Goal: Task Accomplishment & Management: Complete application form

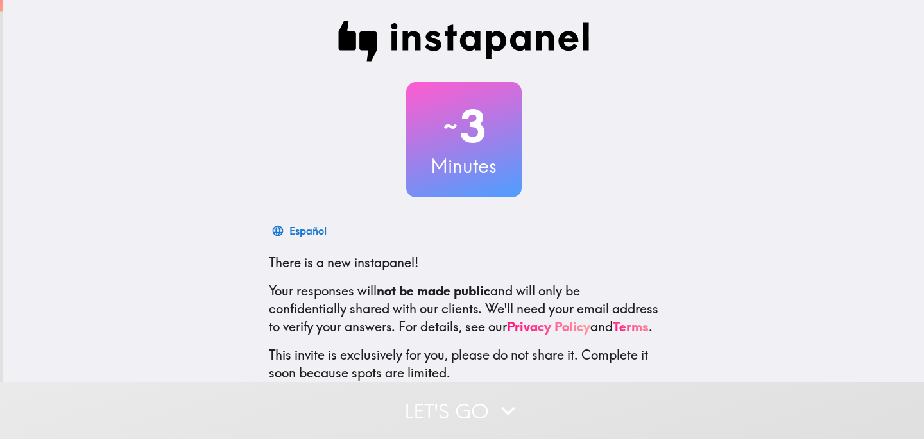
scroll to position [85, 0]
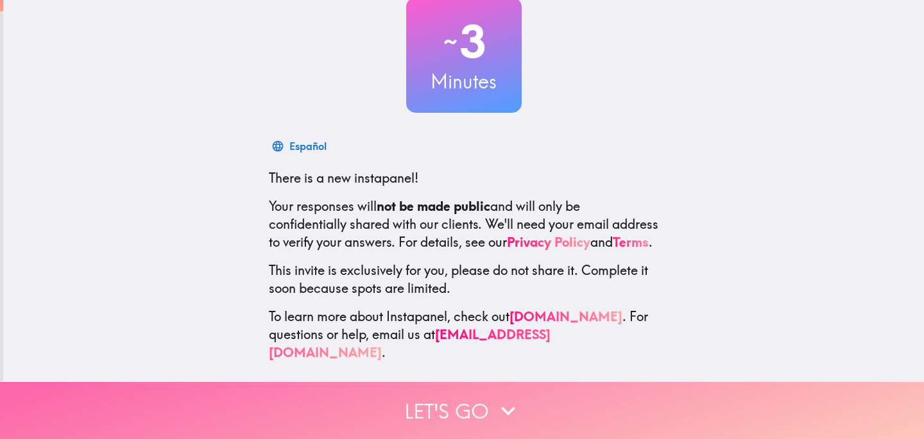
click at [492, 416] on button "Let's go" at bounding box center [462, 410] width 924 height 57
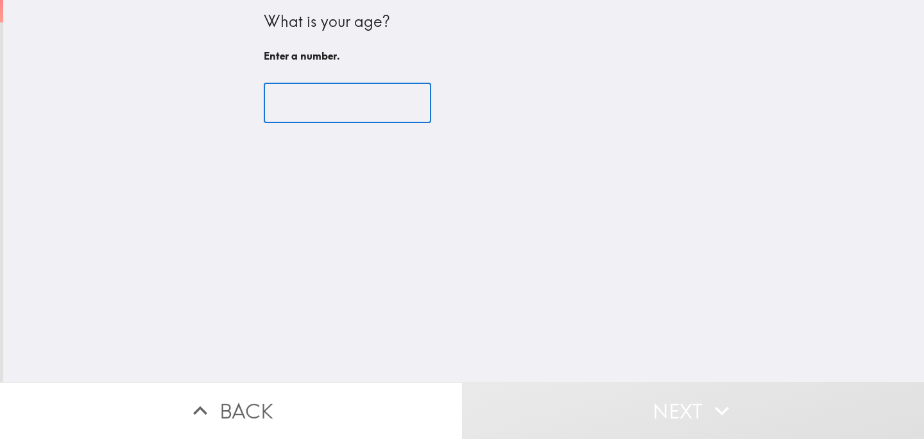
click at [364, 98] on input "number" at bounding box center [347, 103] width 167 height 40
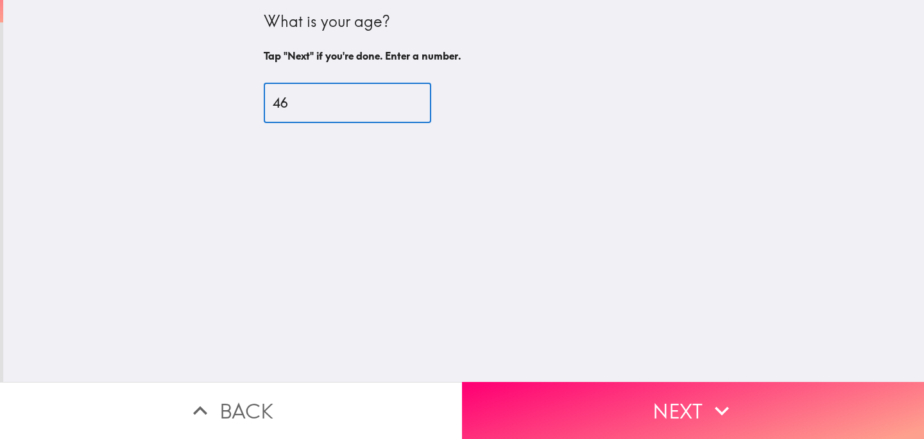
type input "46"
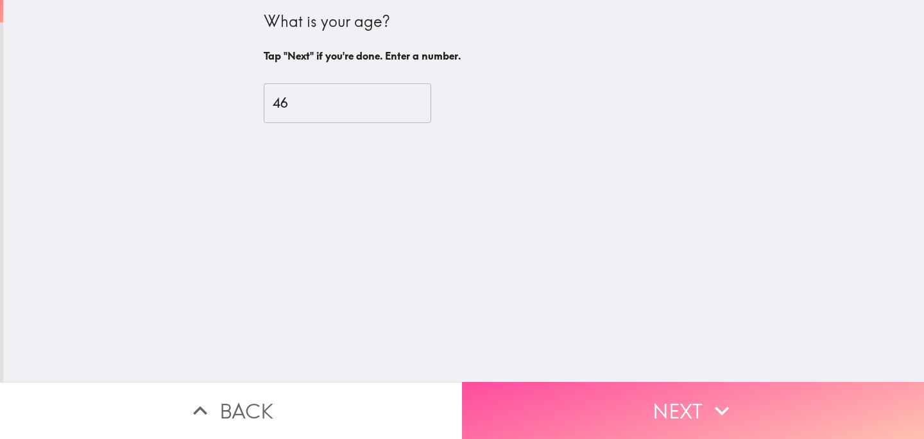
click at [462, 382] on button "Next" at bounding box center [693, 410] width 462 height 57
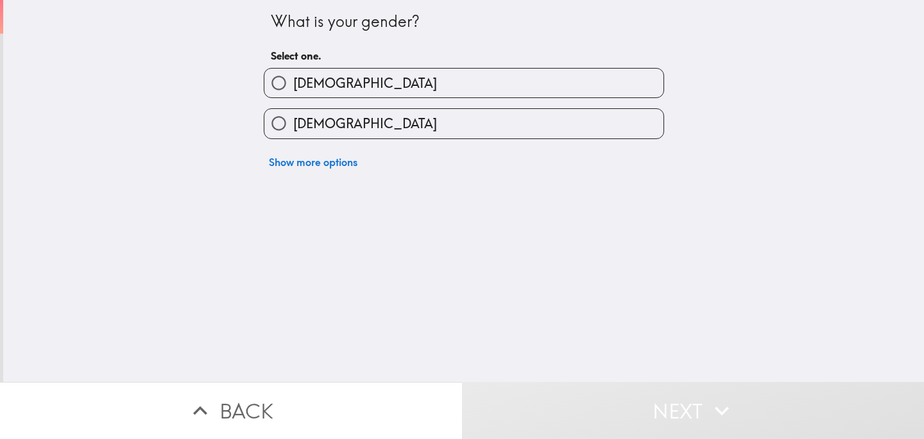
click at [435, 88] on label "[DEMOGRAPHIC_DATA]" at bounding box center [463, 83] width 399 height 29
click at [293, 88] on input "[DEMOGRAPHIC_DATA]" at bounding box center [278, 83] width 29 height 29
radio input "true"
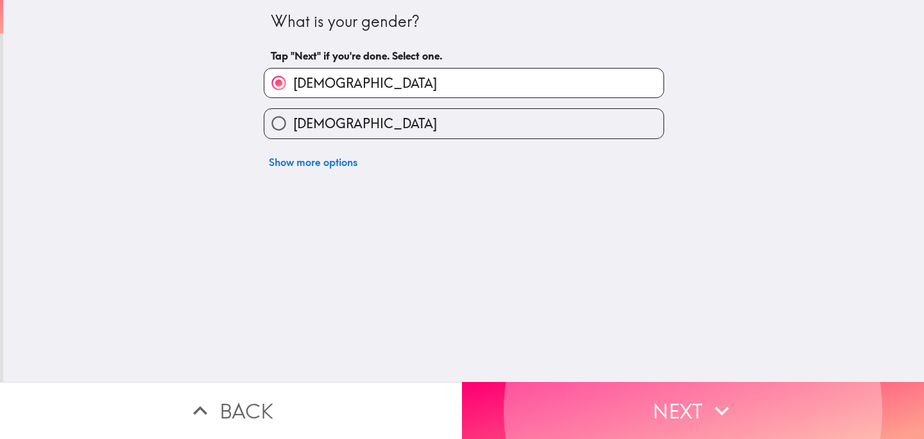
click at [462, 382] on button "Next" at bounding box center [693, 410] width 462 height 57
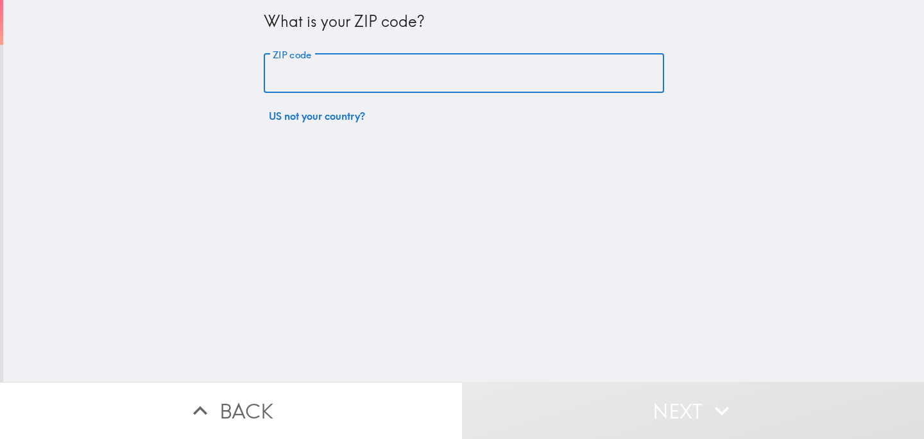
click at [435, 88] on input "ZIP code" at bounding box center [464, 74] width 400 height 40
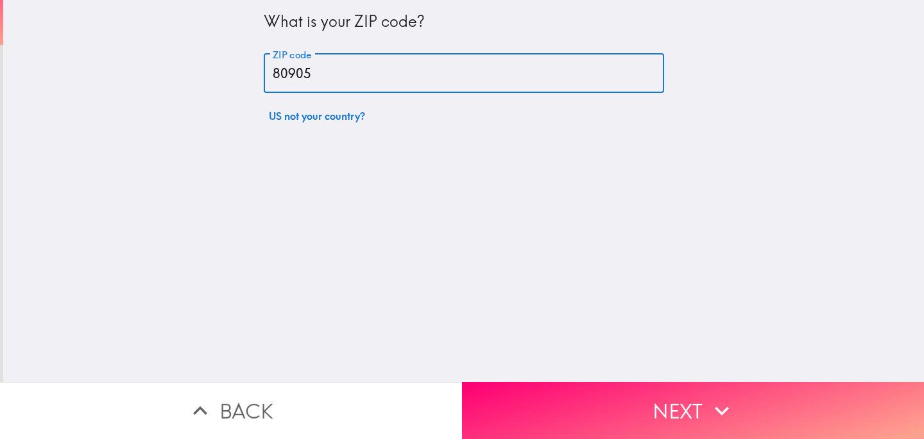
type input "80905"
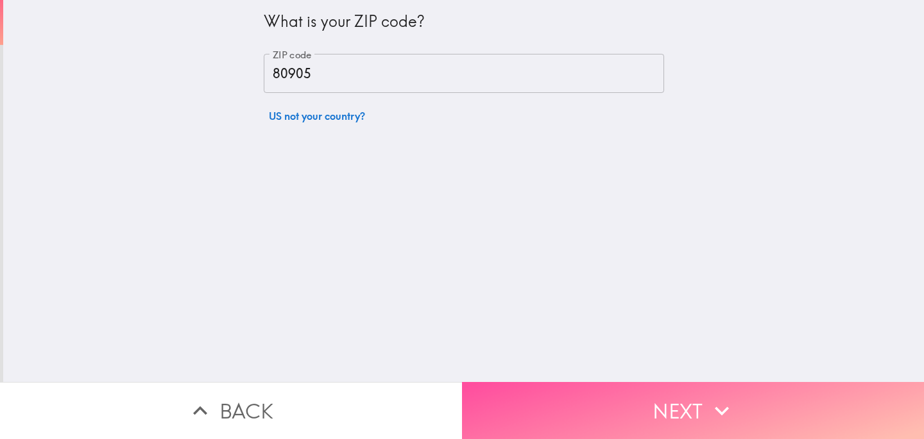
click at [462, 382] on button "Next" at bounding box center [693, 410] width 462 height 57
